Goal: Use online tool/utility: Utilize a website feature to perform a specific function

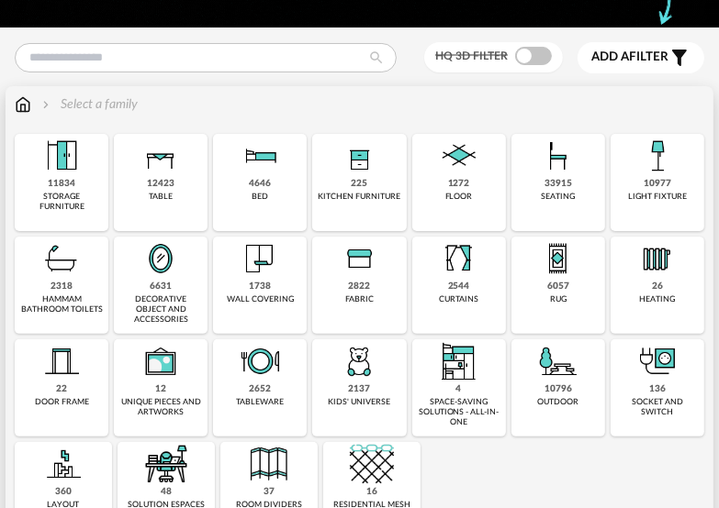
scroll to position [184, 0]
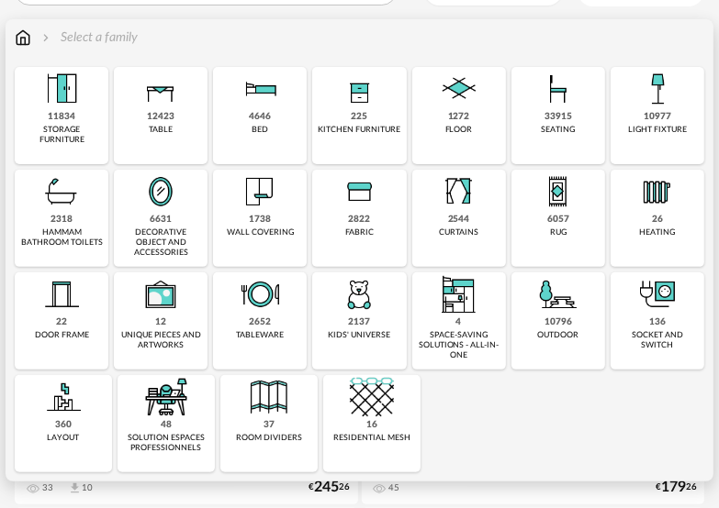
click at [66, 218] on div "2318" at bounding box center [61, 220] width 22 height 12
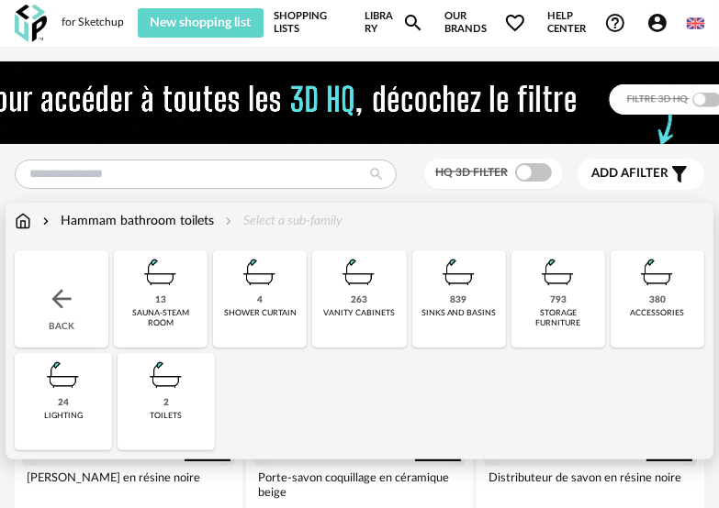
click at [167, 382] on img at bounding box center [166, 375] width 44 height 44
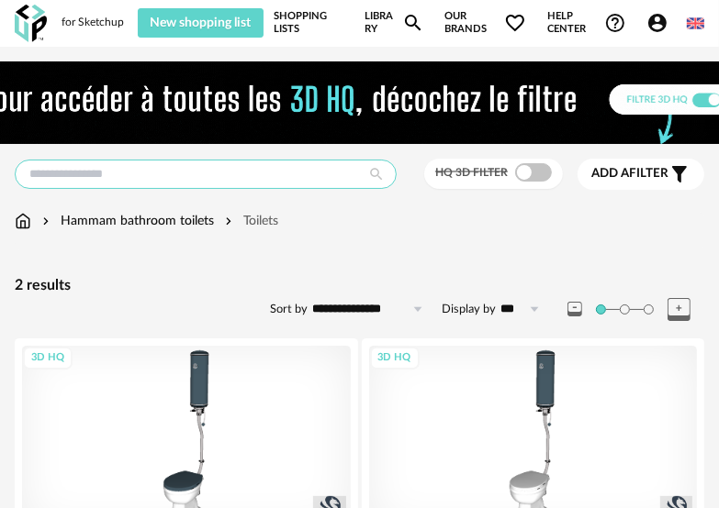
click at [194, 177] on input "text" at bounding box center [206, 174] width 382 height 29
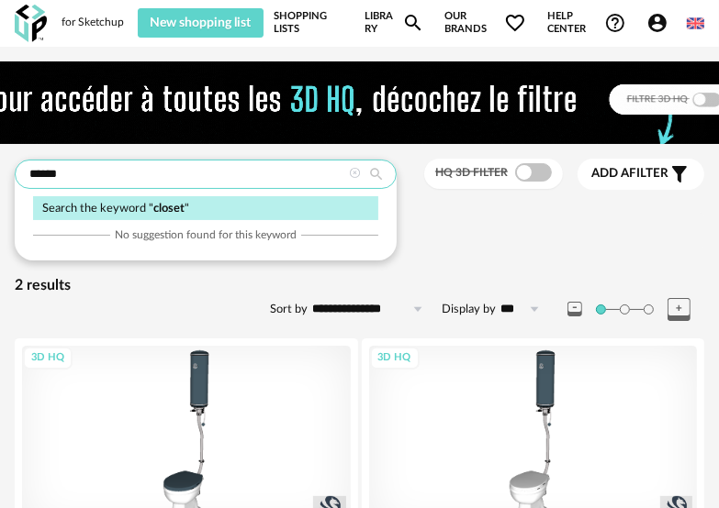
type input "******"
type input "*********"
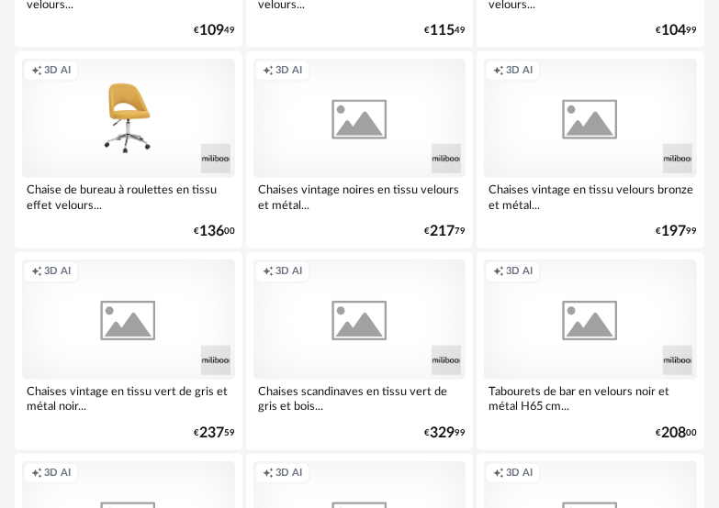
scroll to position [734, 0]
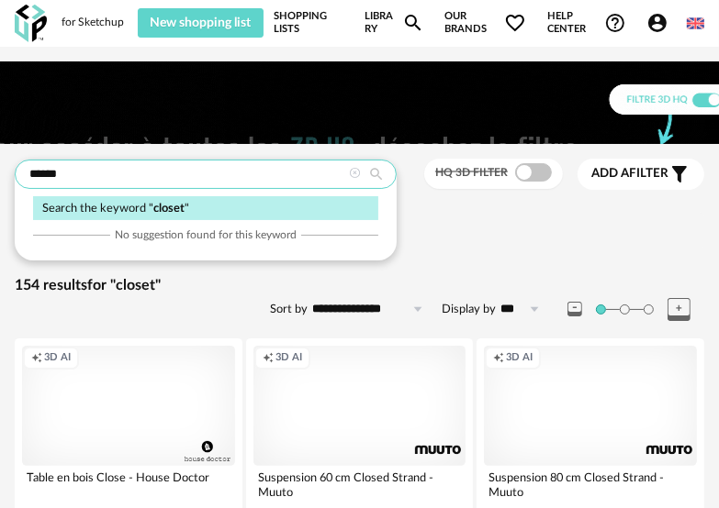
click at [305, 169] on input "******" at bounding box center [206, 174] width 382 height 29
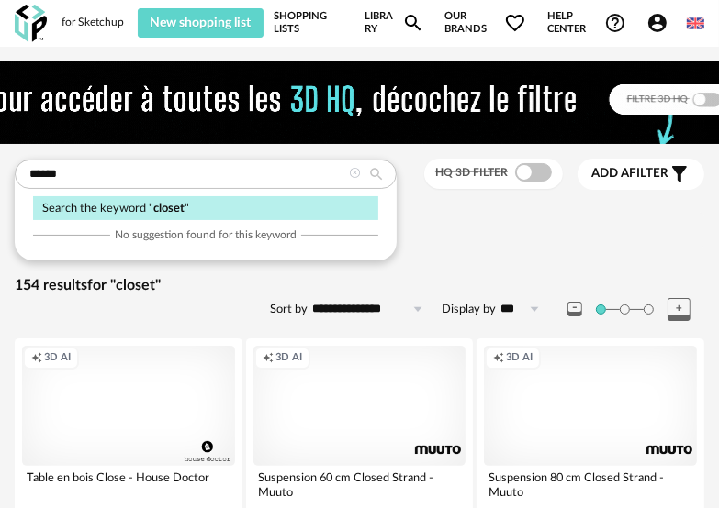
click at [351, 174] on icon at bounding box center [355, 174] width 12 height 12
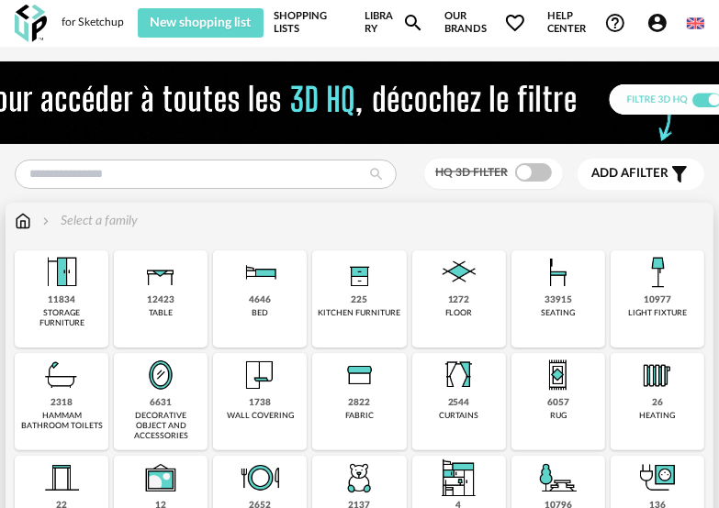
click at [92, 424] on div "hammam bathroom toilets" at bounding box center [61, 421] width 83 height 21
click at [76, 424] on div "Close icon 11834 storage furniture 12423 table 4646 bed 225 kitchen furniture 1…" at bounding box center [359, 454] width 689 height 406
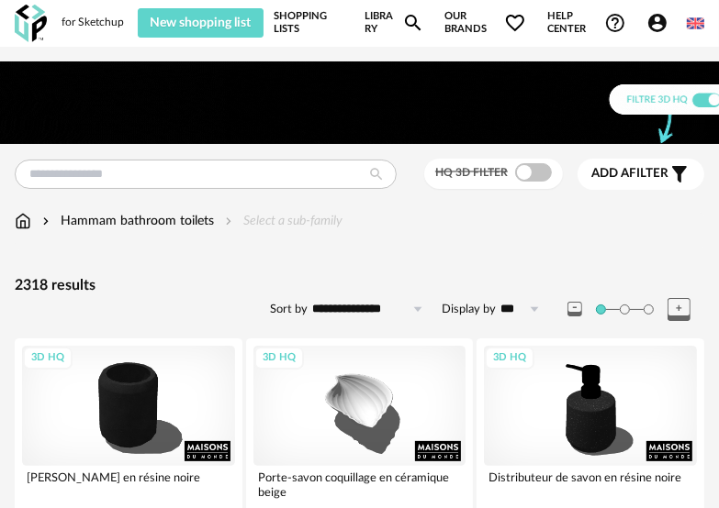
click at [415, 314] on icon at bounding box center [418, 309] width 23 height 29
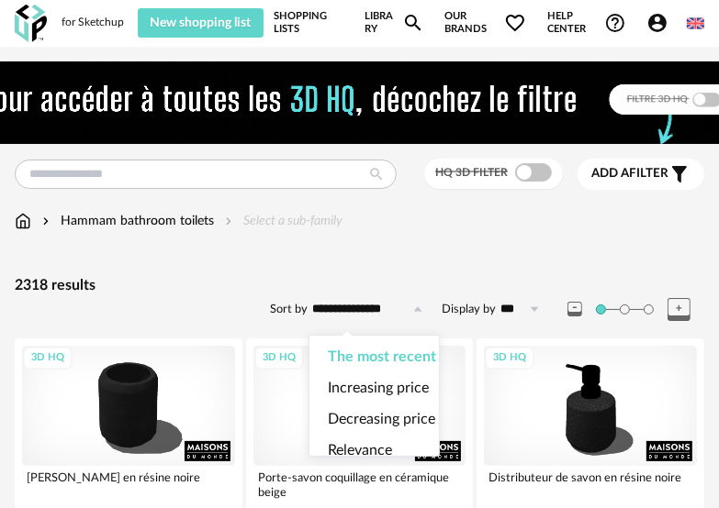
click at [415, 314] on icon at bounding box center [418, 309] width 23 height 29
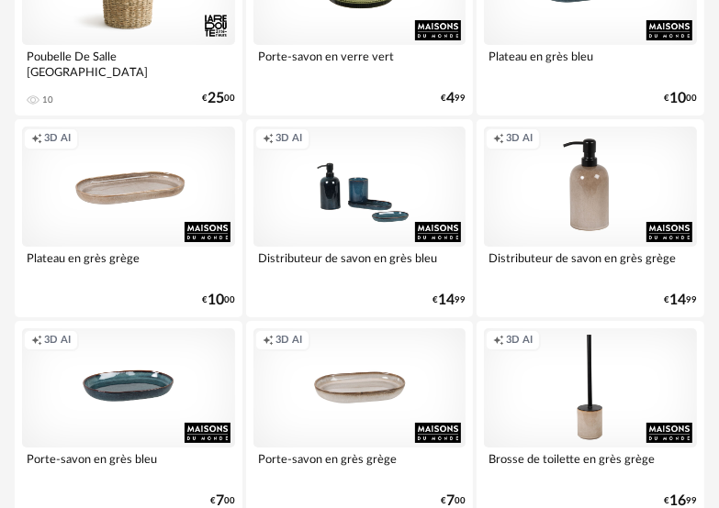
scroll to position [3396, 0]
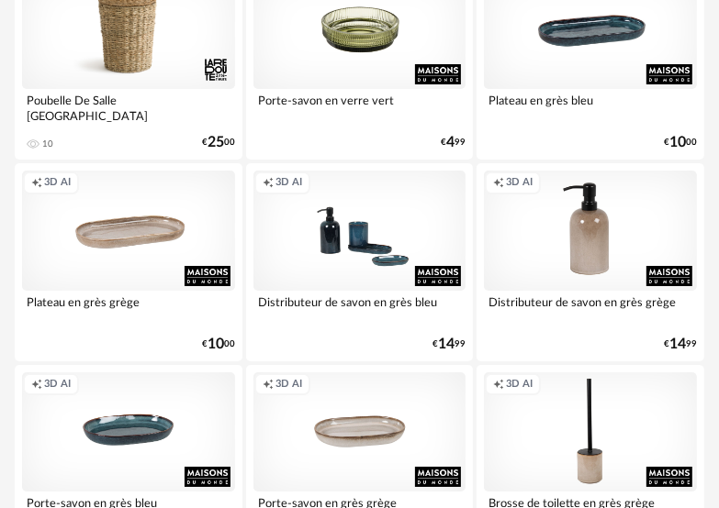
click at [441, 236] on div "Creation icon 3D AI" at bounding box center [359, 230] width 213 height 119
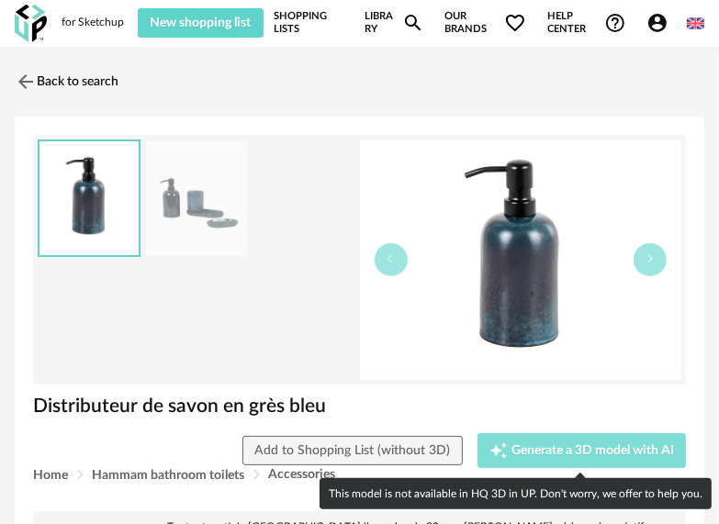
click at [567, 462] on button "Creation icon Generate a 3D model with AI" at bounding box center [581, 450] width 209 height 35
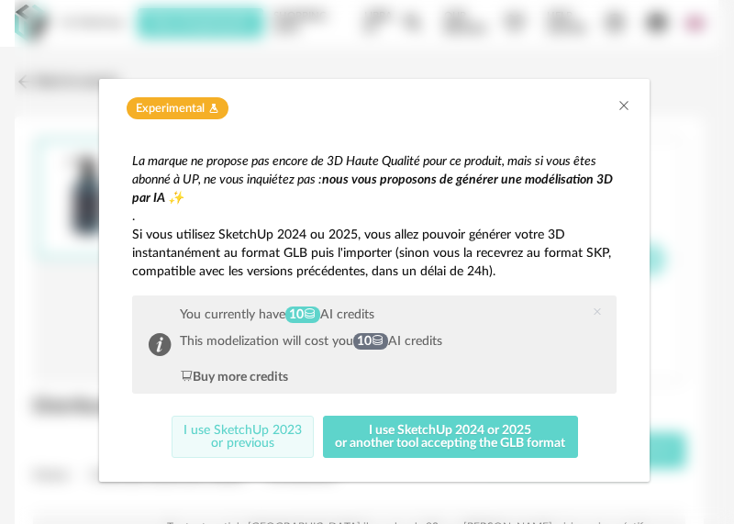
click at [288, 440] on button "I use SketchUp 2023 or previous" at bounding box center [243, 437] width 143 height 42
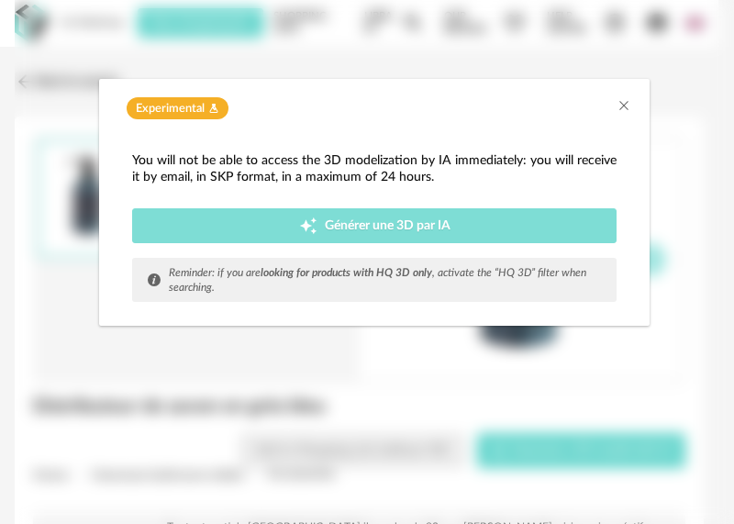
click at [389, 220] on span "Générer une 3D par IA" at bounding box center [388, 225] width 126 height 13
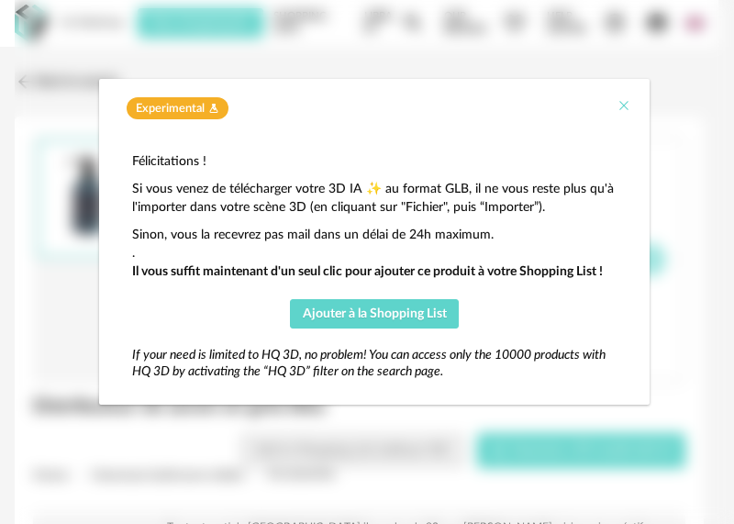
click at [620, 103] on icon "Close" at bounding box center [624, 105] width 15 height 15
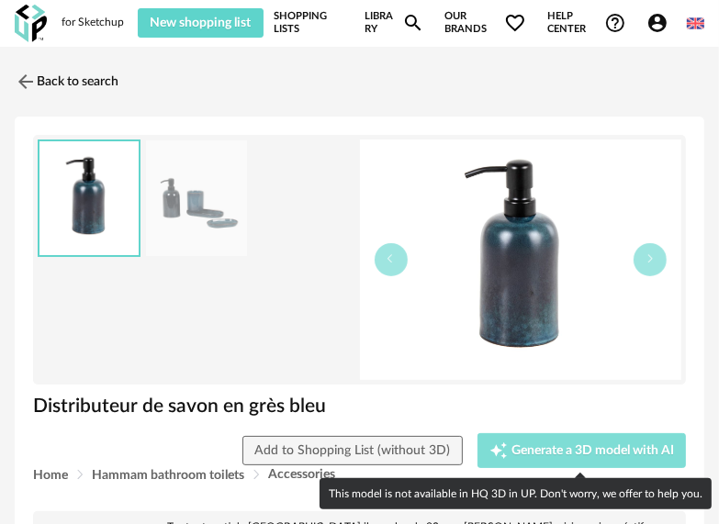
click at [592, 457] on div "Creation icon Generate a 3D model with AI" at bounding box center [581, 450] width 184 height 18
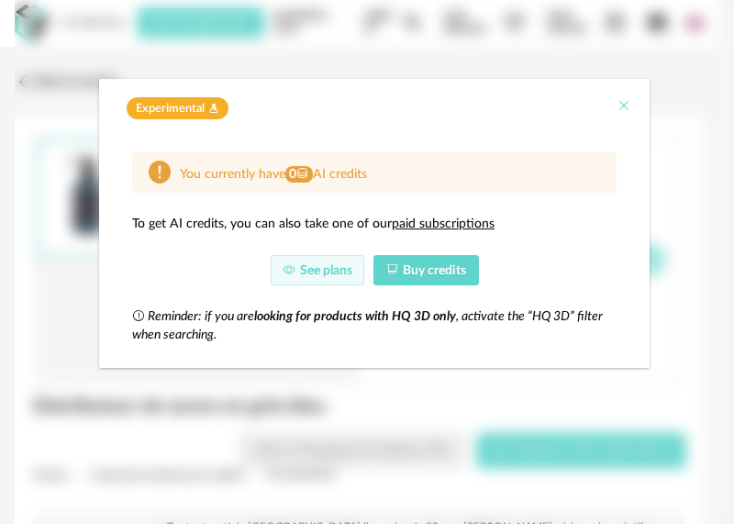
click at [623, 105] on icon "Close" at bounding box center [624, 105] width 15 height 15
